Goal: Task Accomplishment & Management: Use online tool/utility

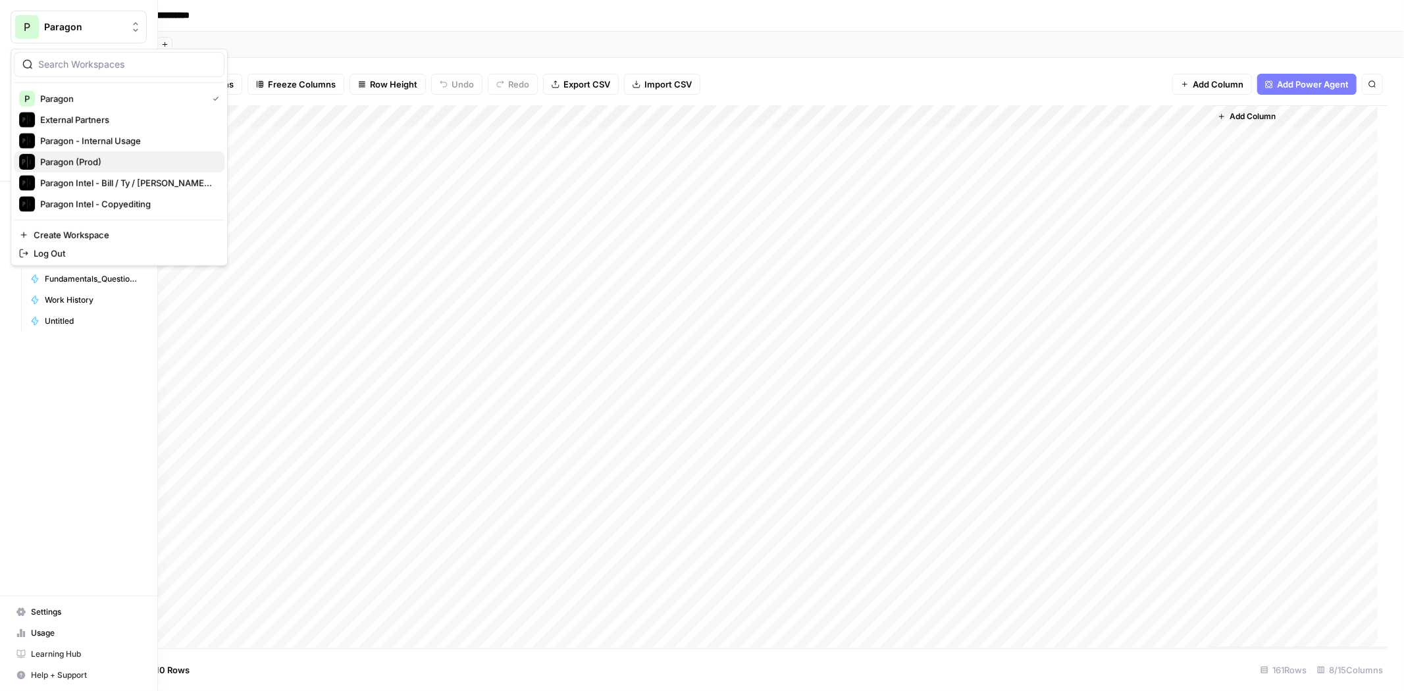
click at [103, 156] on span "Paragon (Prod)" at bounding box center [127, 161] width 174 height 13
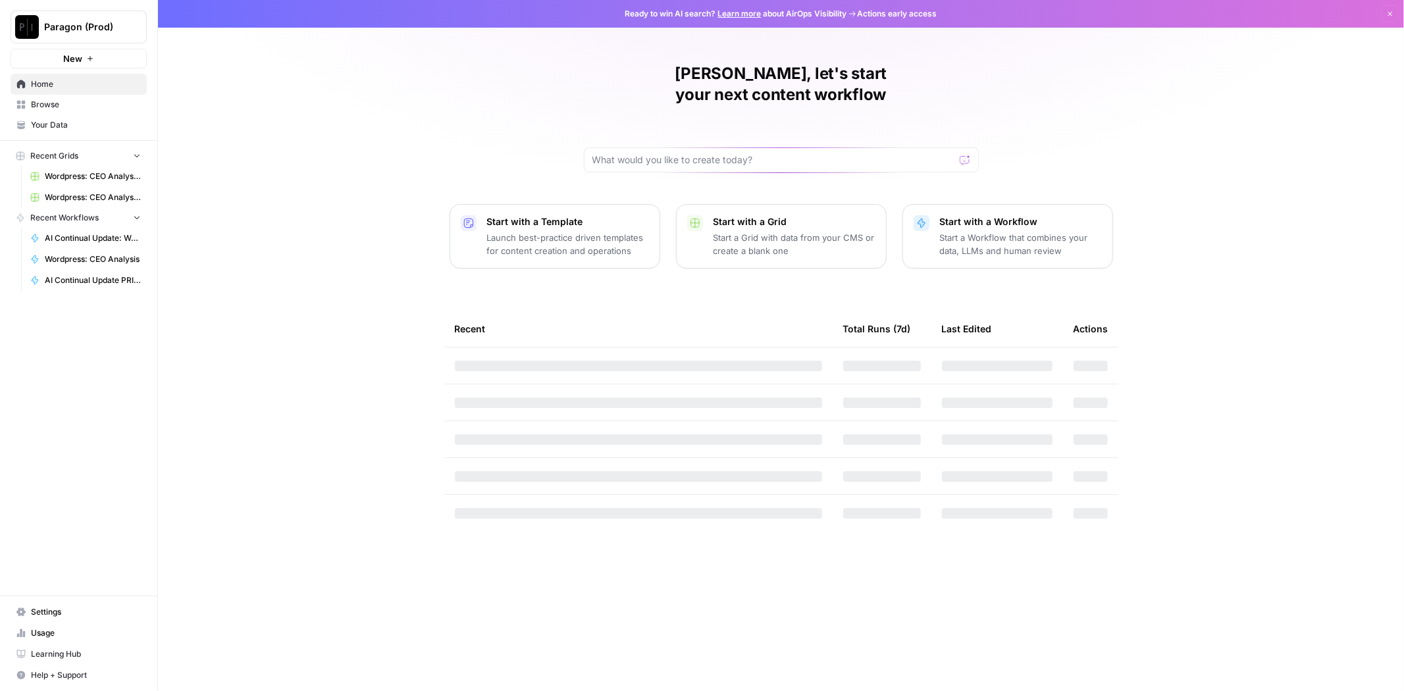
click at [70, 28] on span "Paragon (Prod)" at bounding box center [84, 26] width 80 height 13
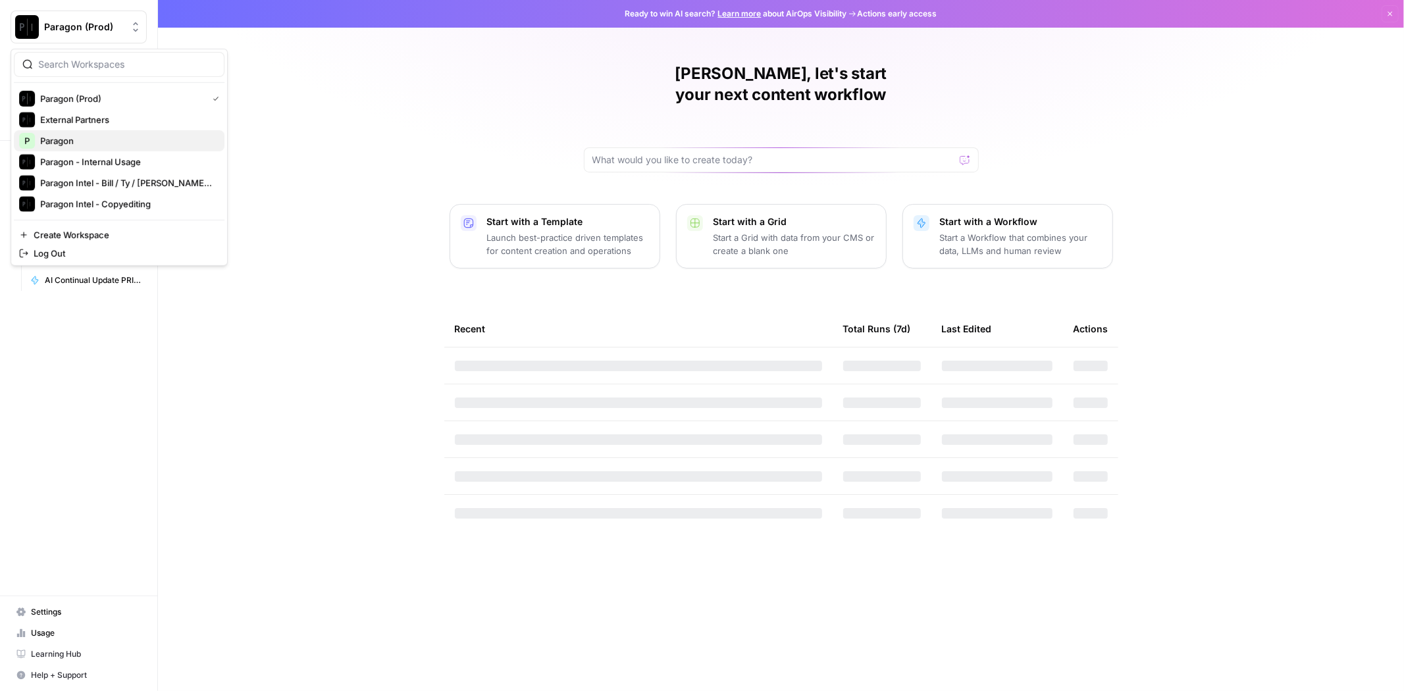
click at [71, 139] on span "Paragon" at bounding box center [127, 140] width 174 height 13
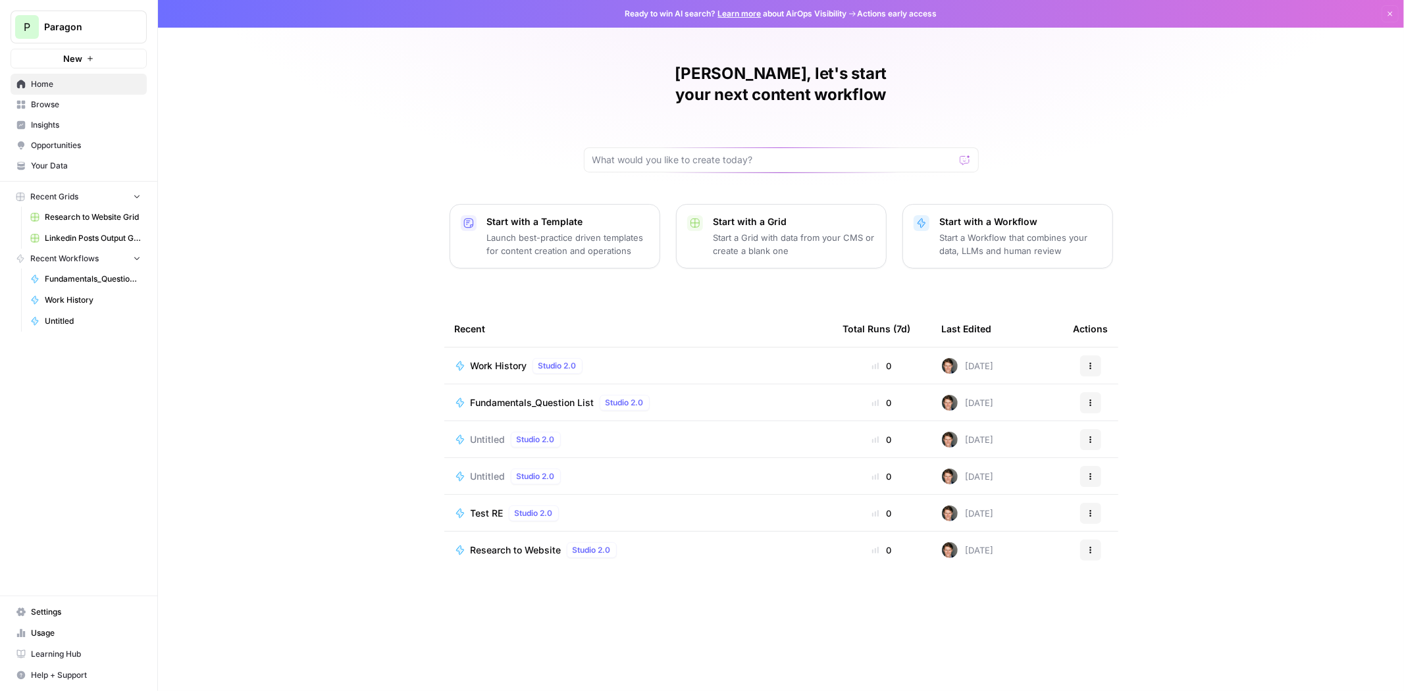
click at [70, 101] on span "Browse" at bounding box center [86, 105] width 110 height 12
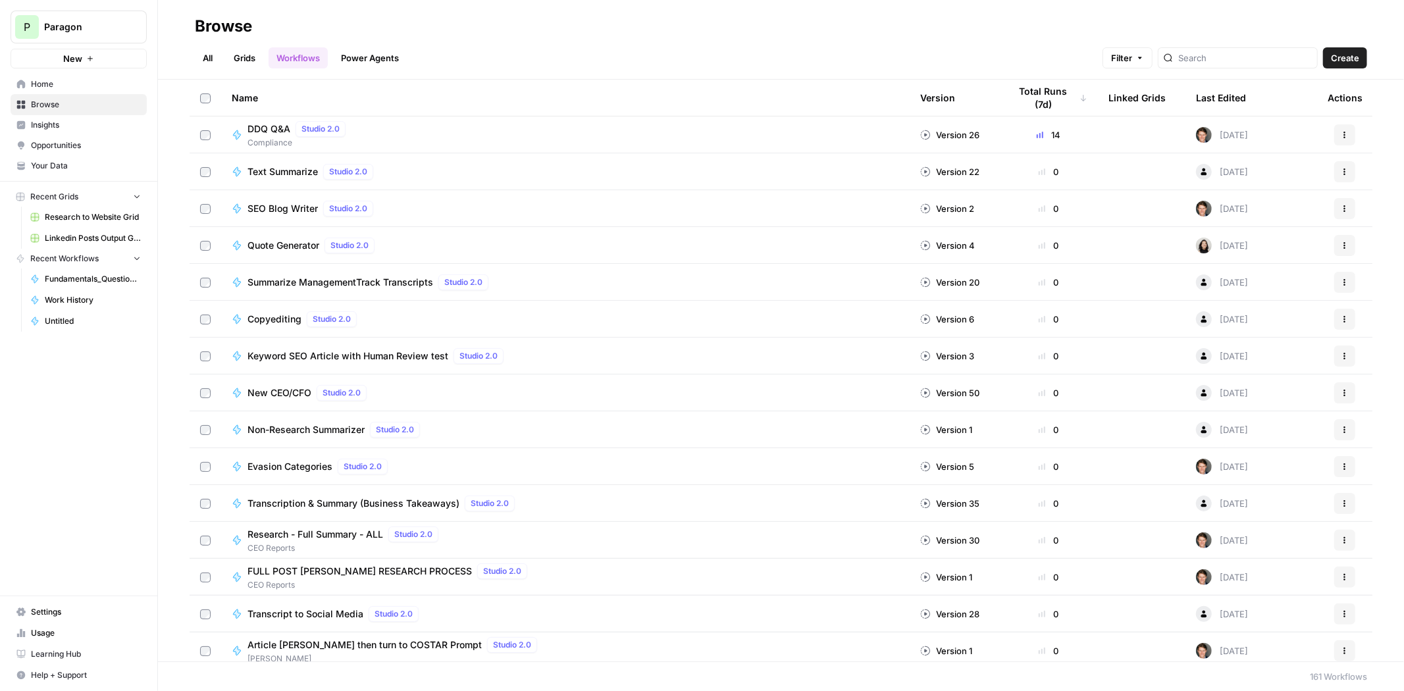
click at [1333, 53] on span "Create" at bounding box center [1345, 57] width 28 height 13
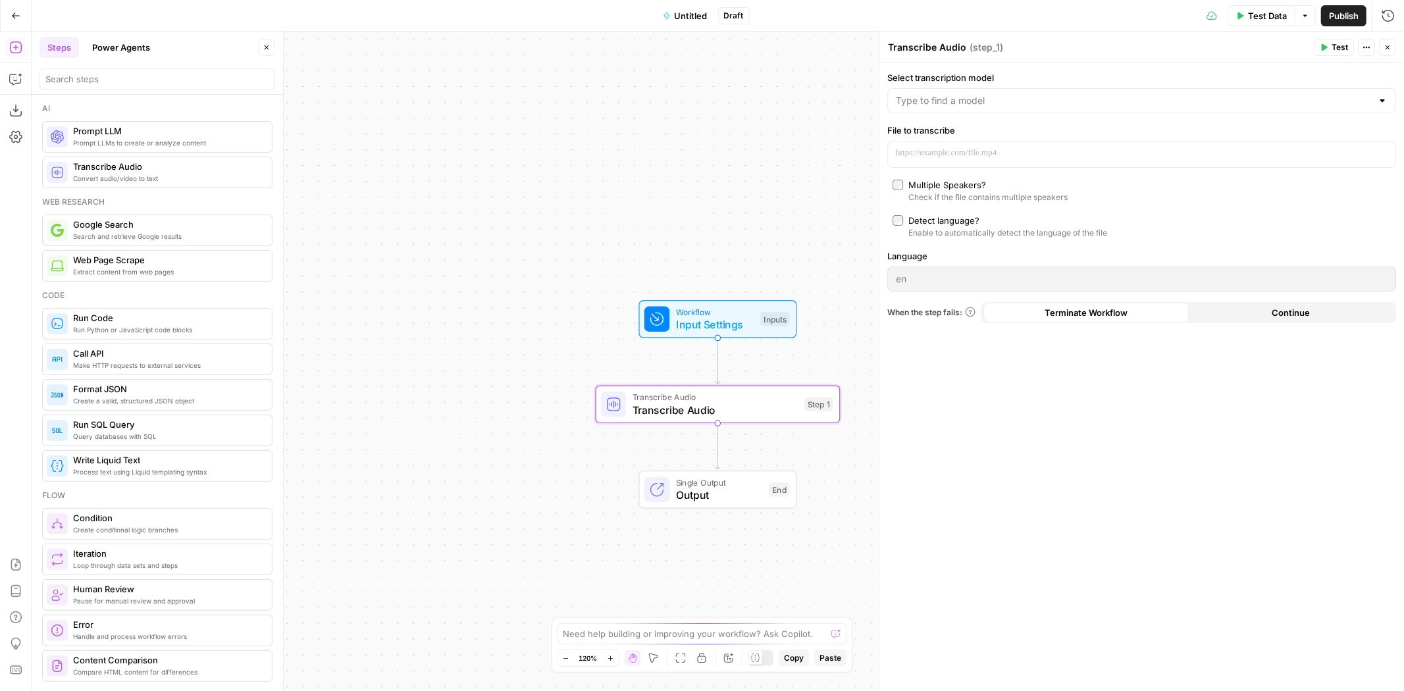
click at [946, 228] on div "Enable to automatically detect the language of the file" at bounding box center [1007, 233] width 199 height 12
click at [938, 181] on div "Multiple Speakers?" at bounding box center [947, 184] width 78 height 13
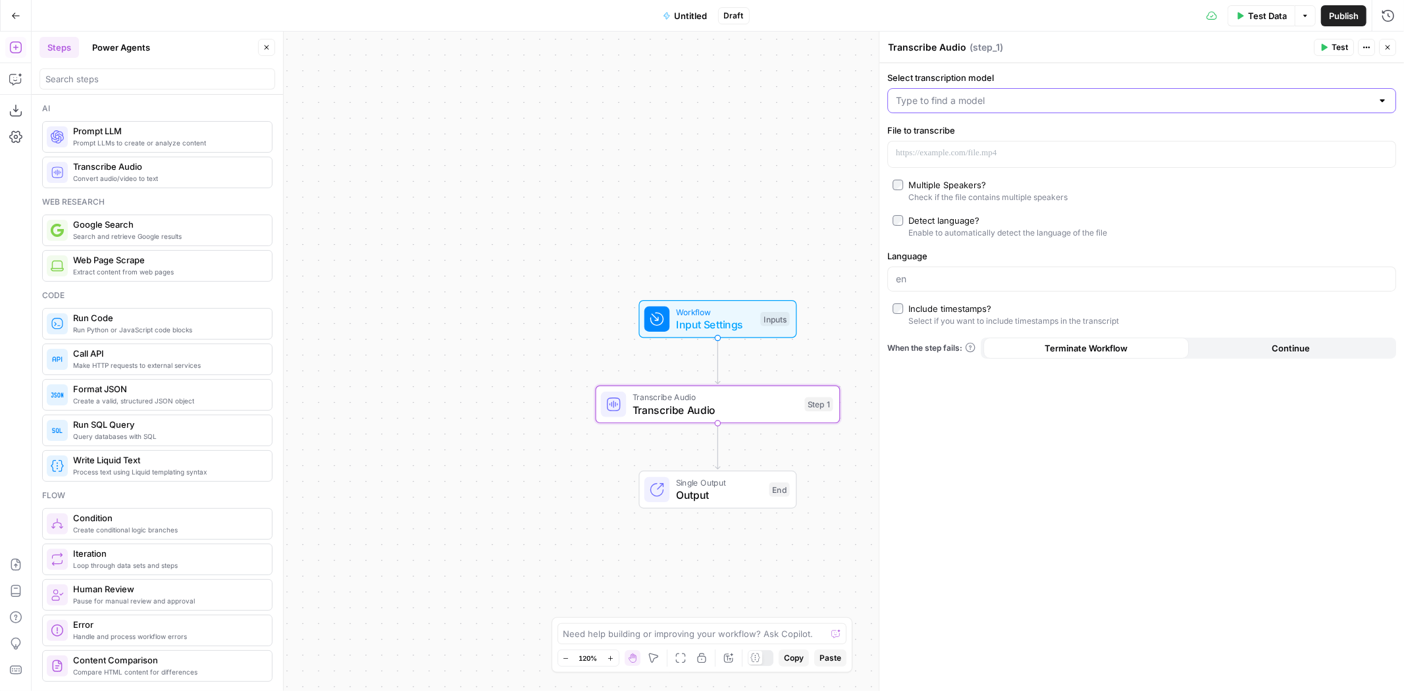
click at [942, 101] on input "Select transcription model" at bounding box center [1134, 100] width 476 height 13
drag, startPoint x: 18, startPoint y: 87, endPoint x: 15, endPoint y: 93, distance: 7.4
click at [15, 72] on icon "button" at bounding box center [15, 78] width 13 height 13
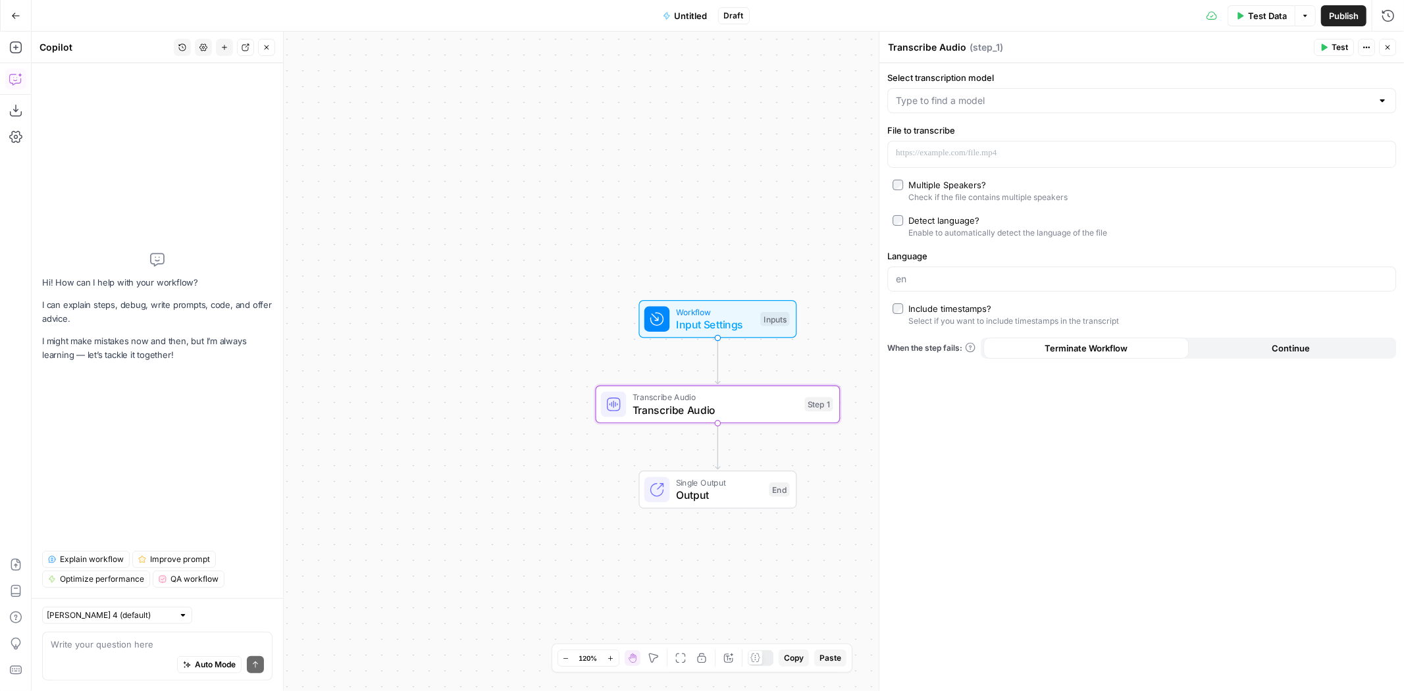
click at [93, 651] on div "Auto Mode Send" at bounding box center [157, 665] width 213 height 29
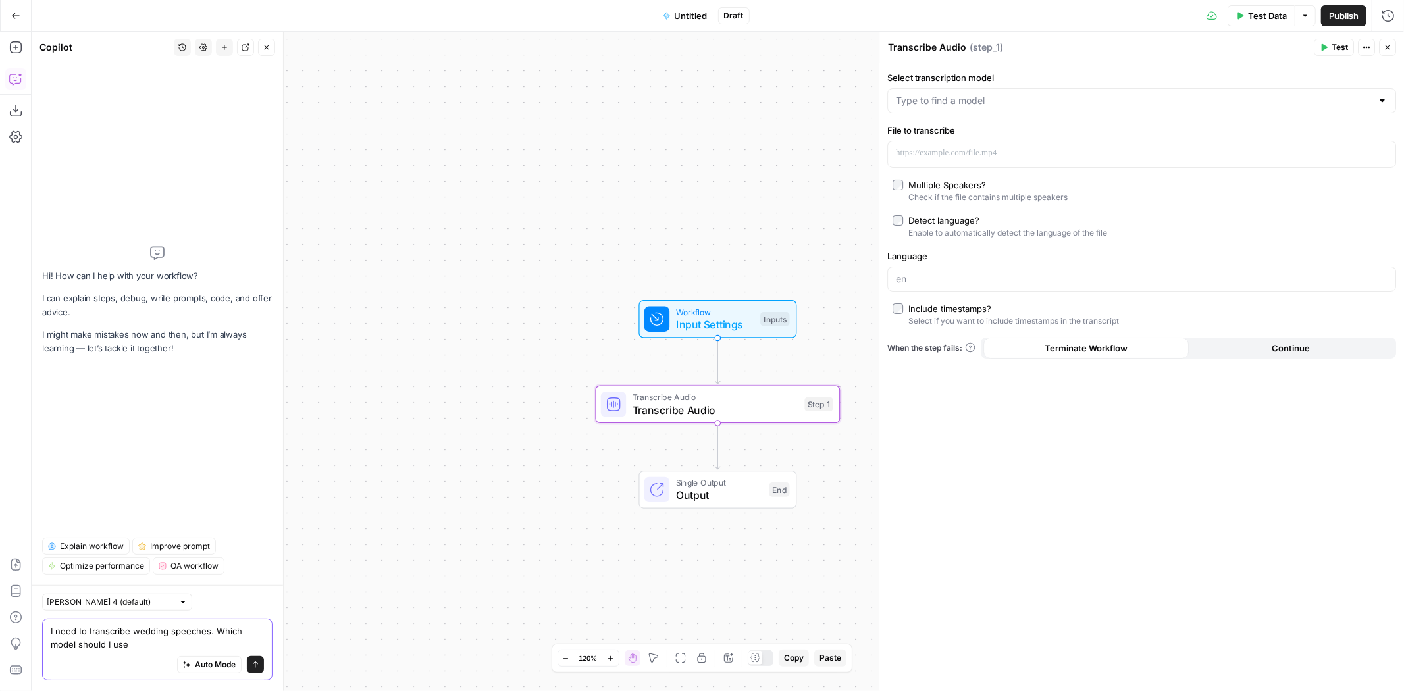
type textarea "I need to transcribe wedding speeches. Which model should I use?"
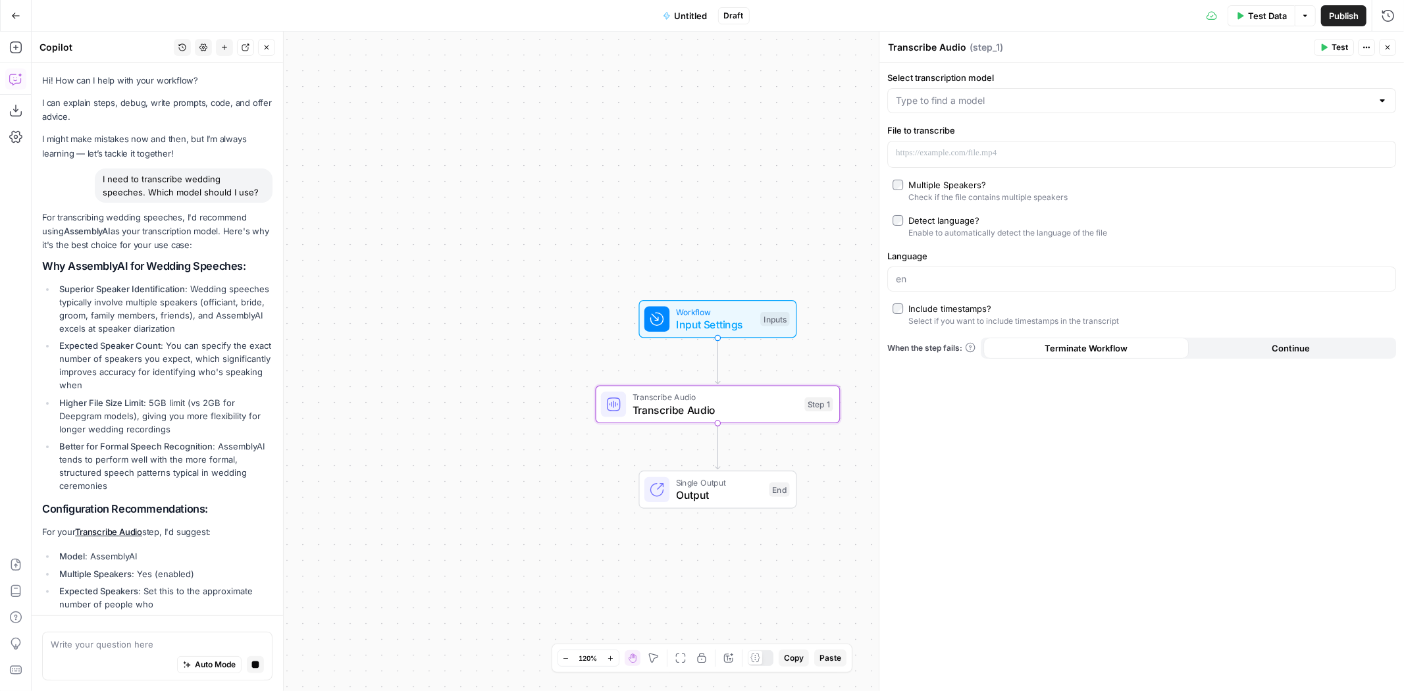
scroll to position [23, 0]
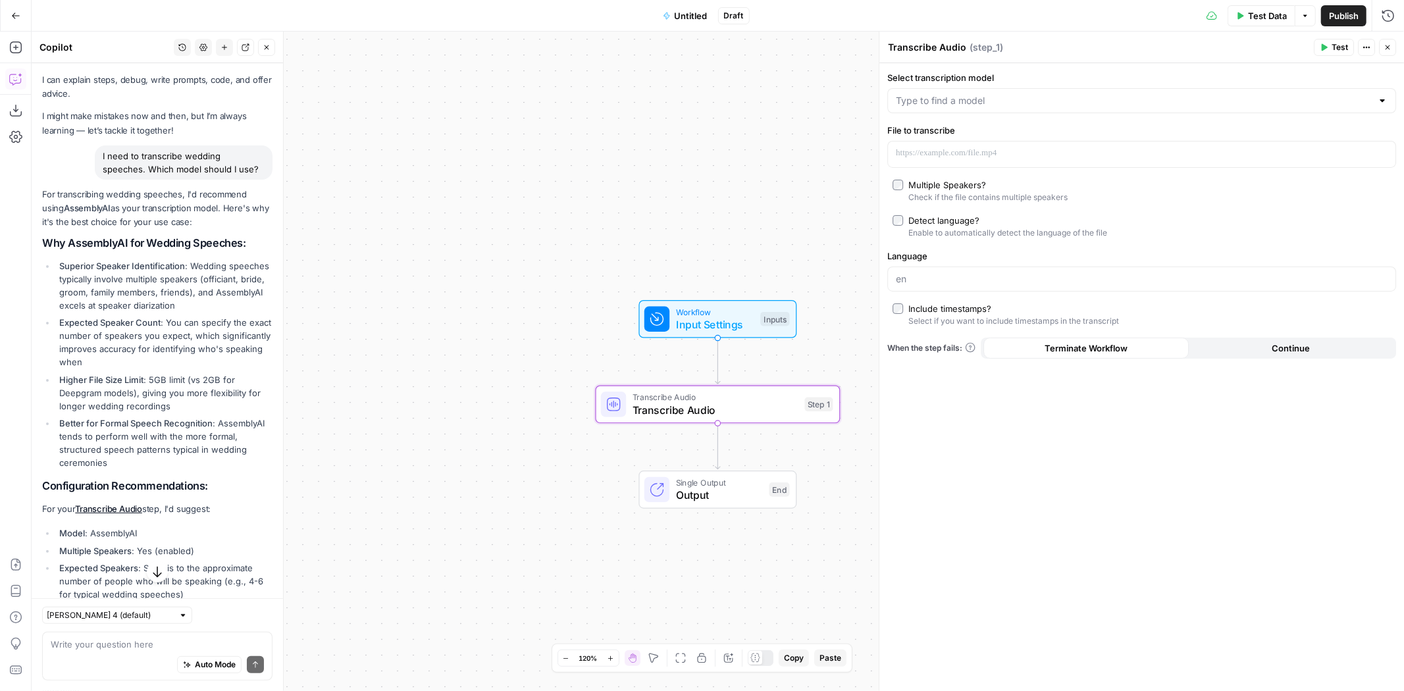
click at [514, 113] on div "Workflow Input Settings Inputs Transcribe Audio Transcribe Audio Step 1 Single …" at bounding box center [718, 361] width 1372 height 659
click at [1041, 102] on input "Select transcription model" at bounding box center [1134, 100] width 476 height 13
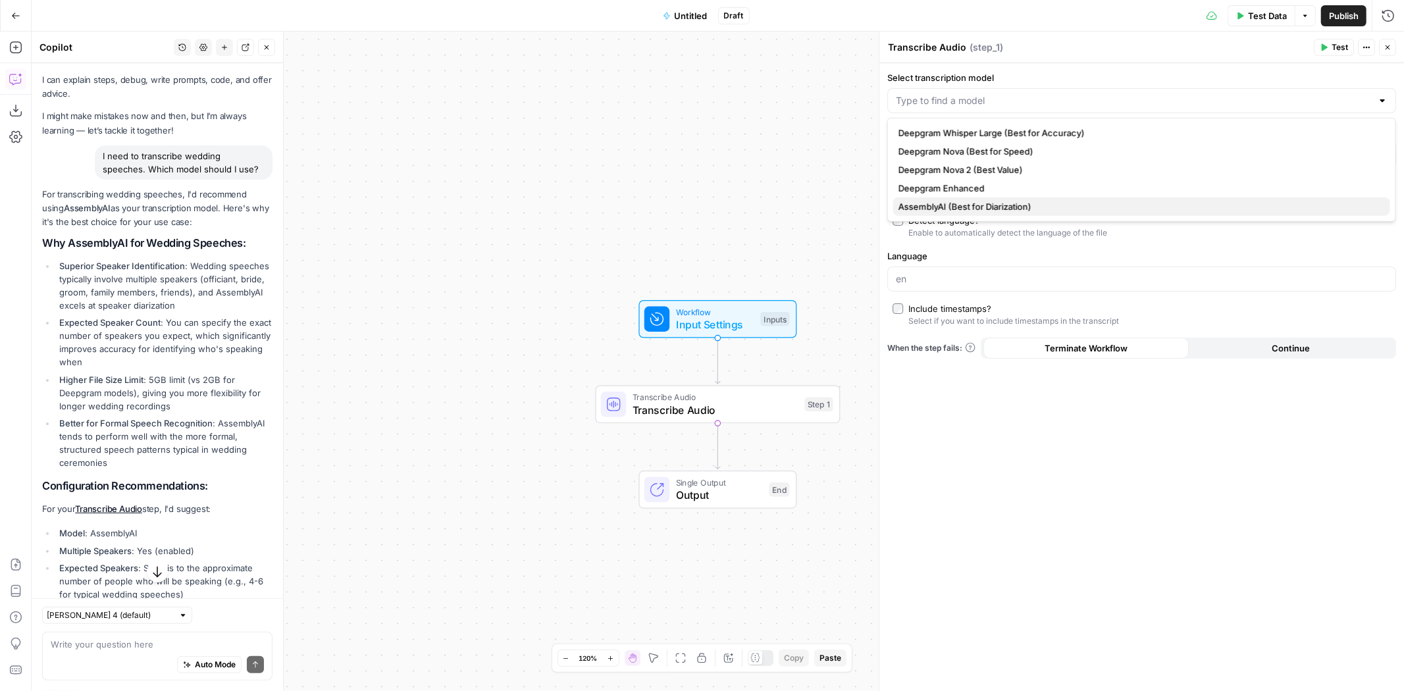
click at [1042, 210] on span "AssemblyAI (Best for Diarization)" at bounding box center [1138, 206] width 481 height 13
type input "AssemblyAI (Best for Diarization)"
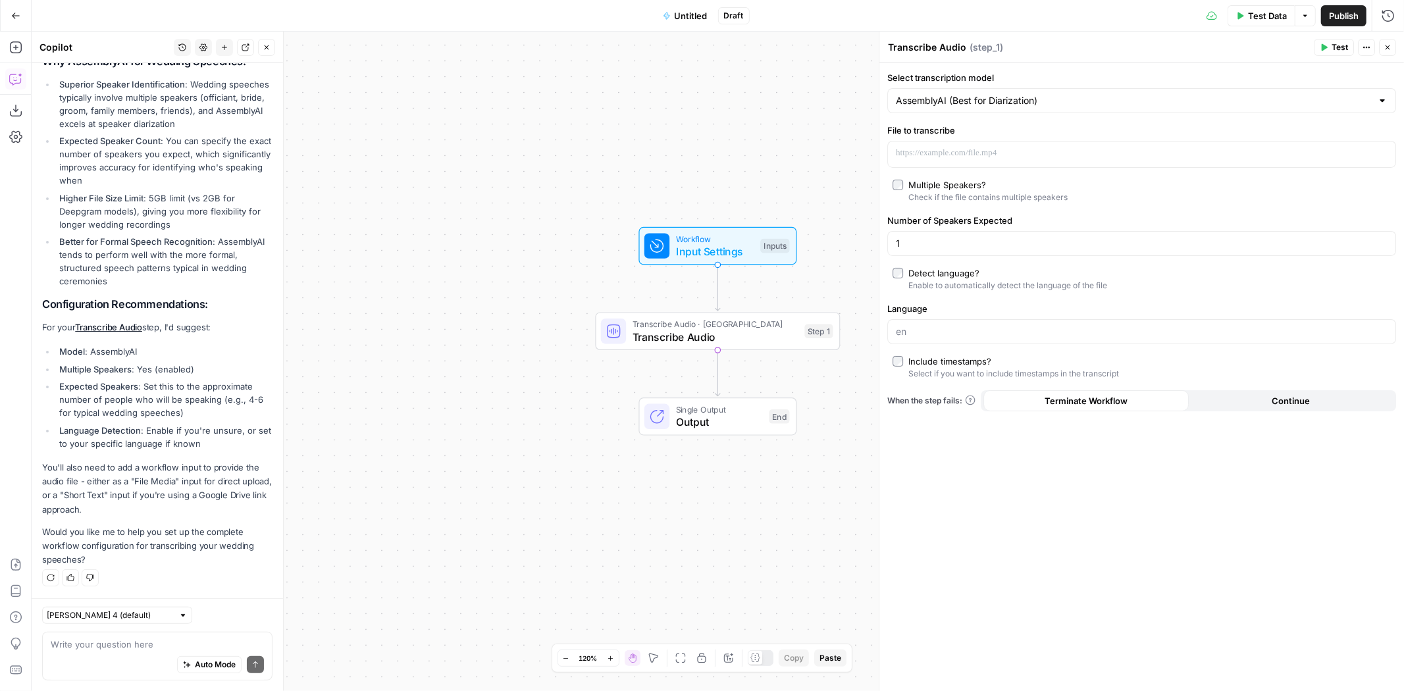
scroll to position [0, 0]
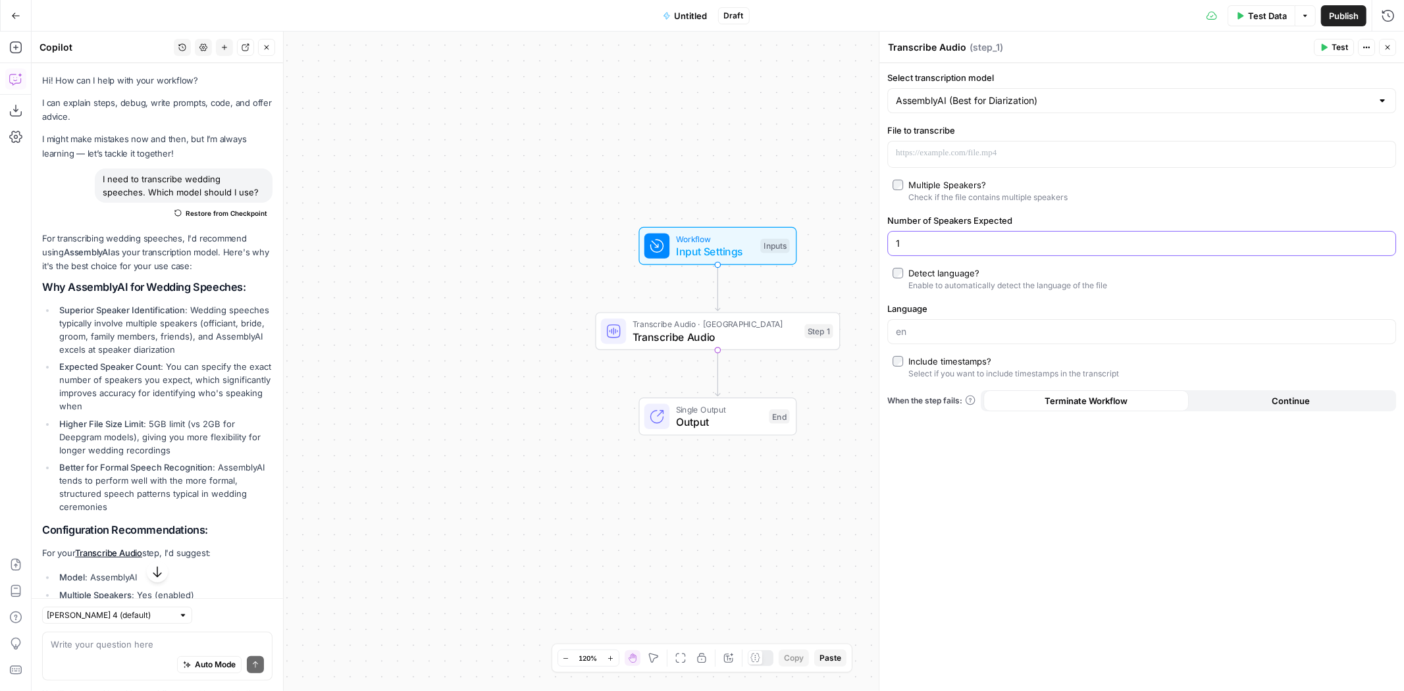
click at [1150, 245] on input "1" at bounding box center [1142, 243] width 492 height 13
type input "2"
click at [1284, 18] on span "Test Data" at bounding box center [1267, 15] width 39 height 13
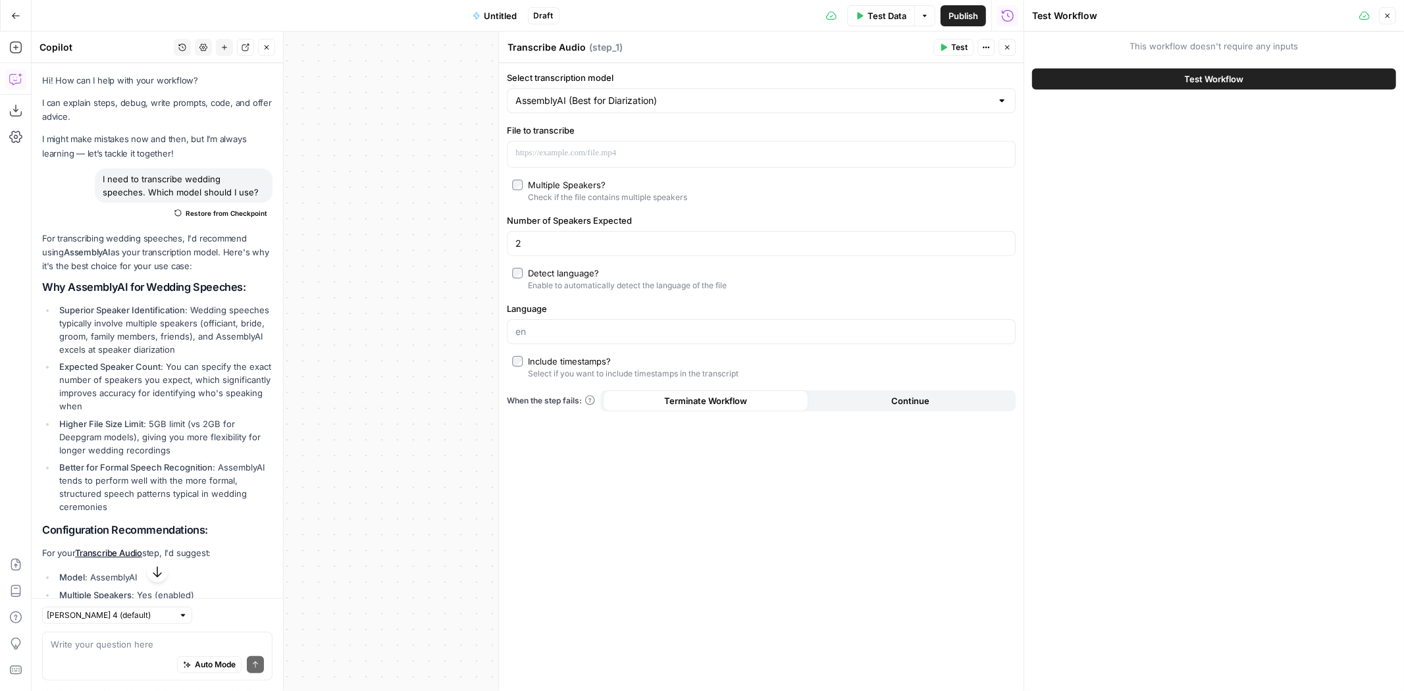
click at [1383, 15] on icon "button" at bounding box center [1387, 16] width 8 height 8
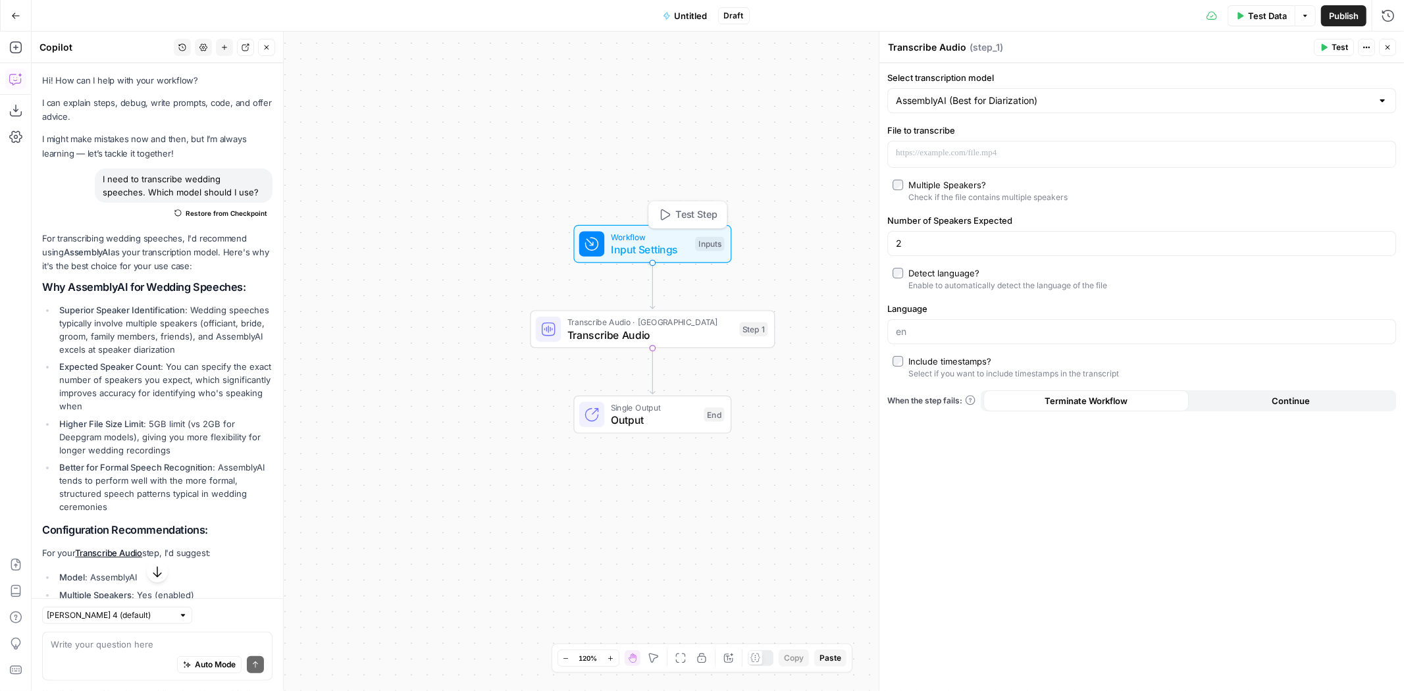
drag, startPoint x: 717, startPoint y: 249, endPoint x: 637, endPoint y: 247, distance: 79.7
click at [637, 247] on span "Input Settings" at bounding box center [650, 249] width 78 height 16
click at [641, 238] on span "Workflow" at bounding box center [635, 236] width 78 height 13
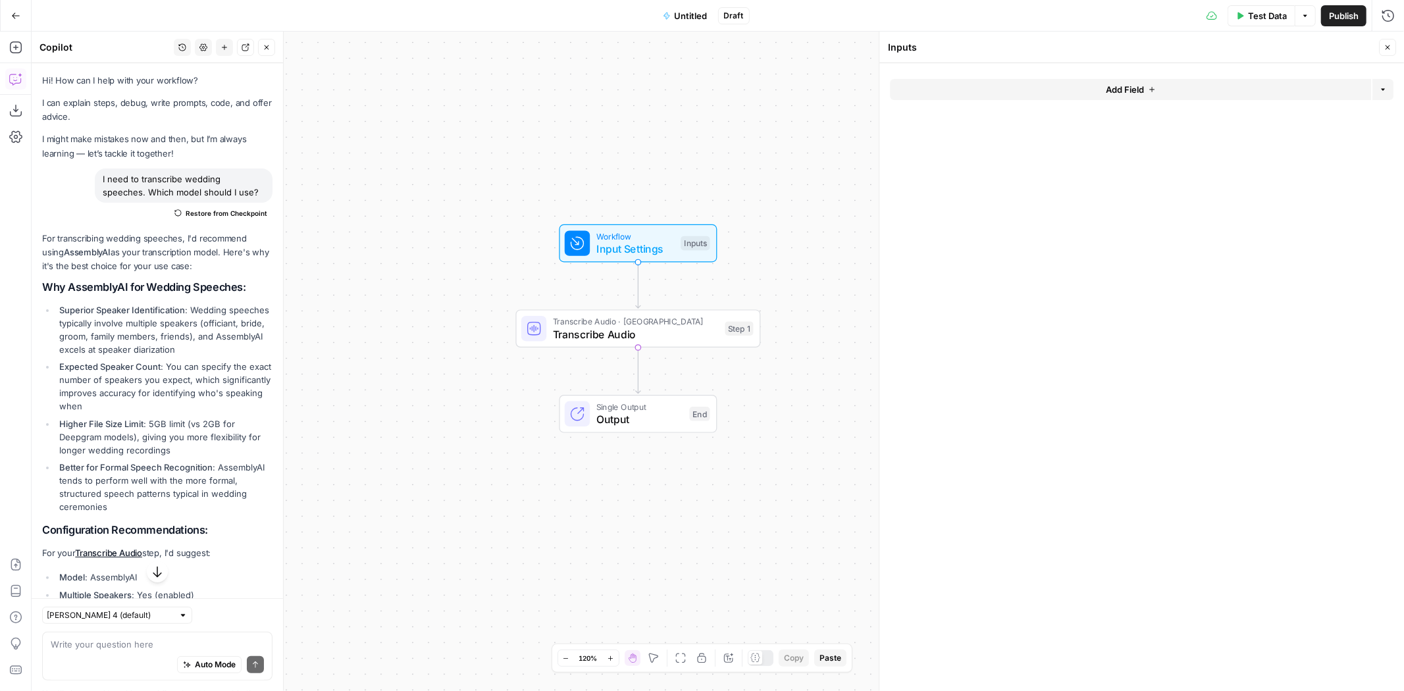
click at [1088, 83] on button "Add Field" at bounding box center [1130, 89] width 481 height 21
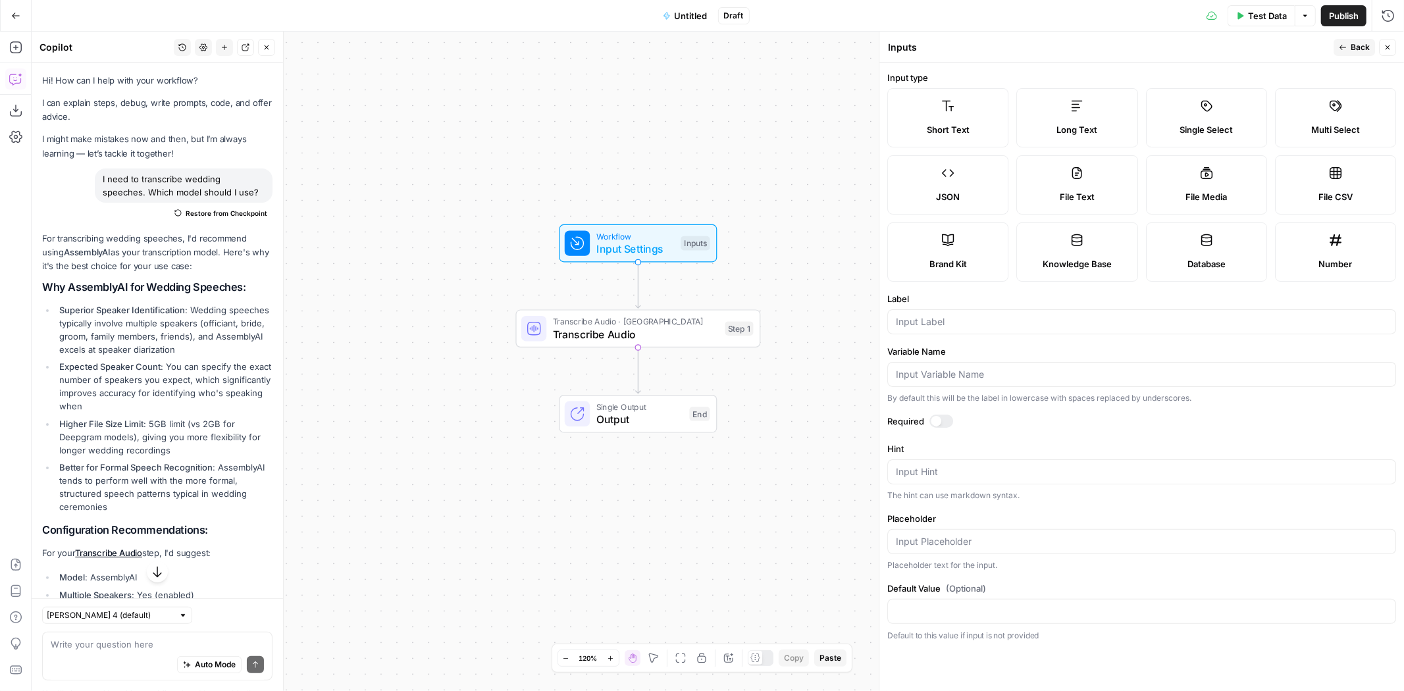
click at [1264, 186] on label "File Media" at bounding box center [1206, 184] width 121 height 59
type textarea "Supports .mp4, .mp3, .wav, .jpg, .png, .webp, .wma, .m4a file types"
click at [972, 318] on input "Label" at bounding box center [1142, 321] width 492 height 13
type input "file"
click at [21, 11] on button "Go Back" at bounding box center [16, 16] width 24 height 24
